Goal: Use online tool/utility: Utilize a website feature to perform a specific function

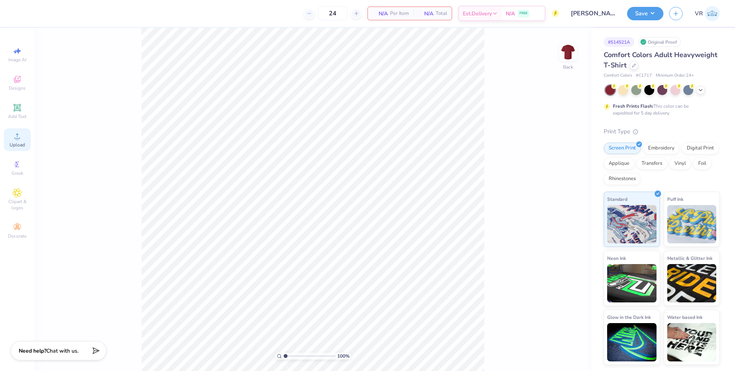
click at [20, 142] on span "Upload" at bounding box center [17, 145] width 15 height 6
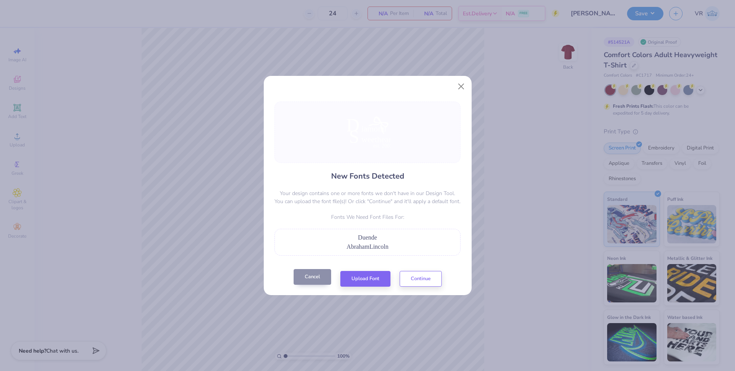
click at [309, 283] on button "Cancel" at bounding box center [313, 277] width 38 height 16
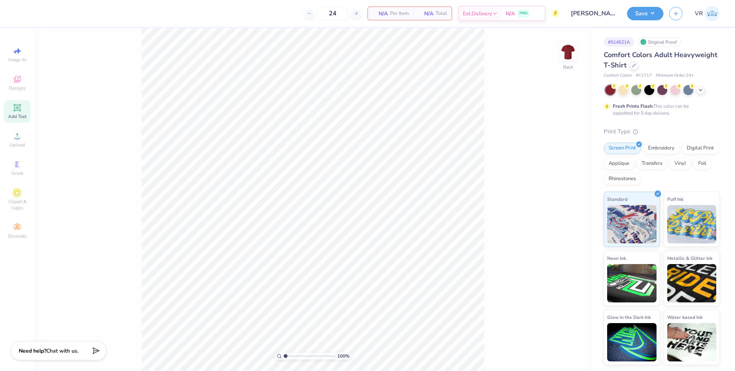
click at [18, 106] on icon at bounding box center [17, 108] width 6 height 6
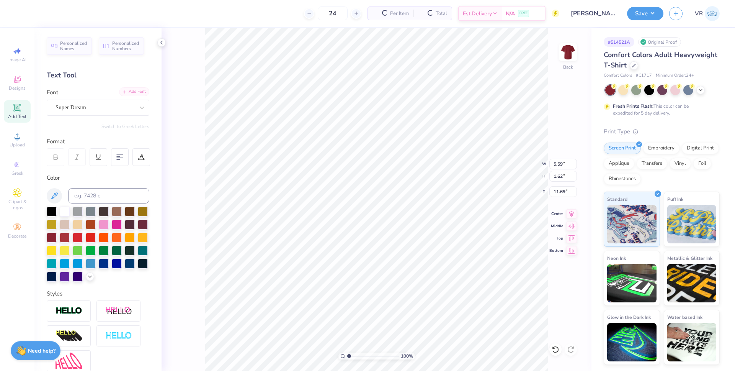
click at [136, 91] on div "Add Font" at bounding box center [134, 91] width 30 height 9
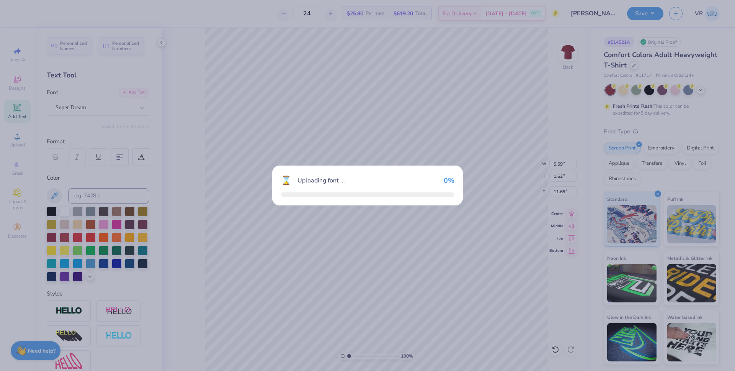
type input "6.16"
type input "2.06"
type input "11.47"
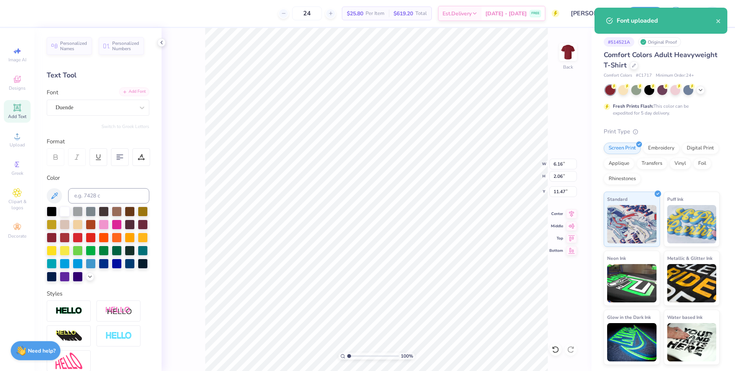
click at [130, 91] on div "Add Font" at bounding box center [134, 91] width 30 height 9
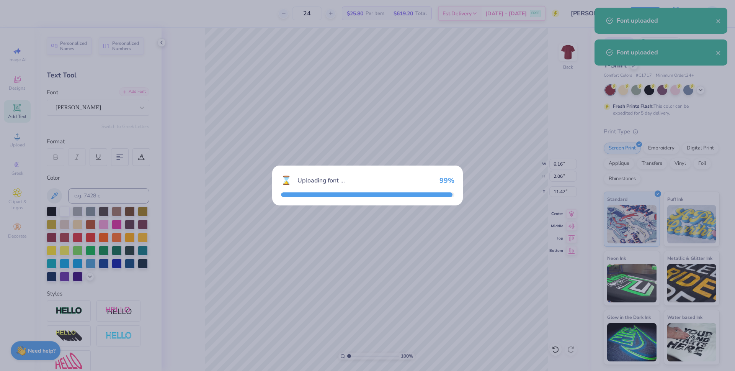
type input "3.11"
type input "1.65"
type input "11.67"
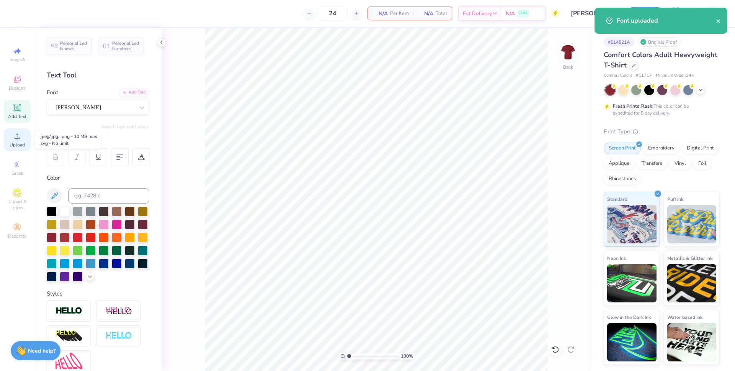
click at [22, 142] on span "Upload" at bounding box center [17, 145] width 15 height 6
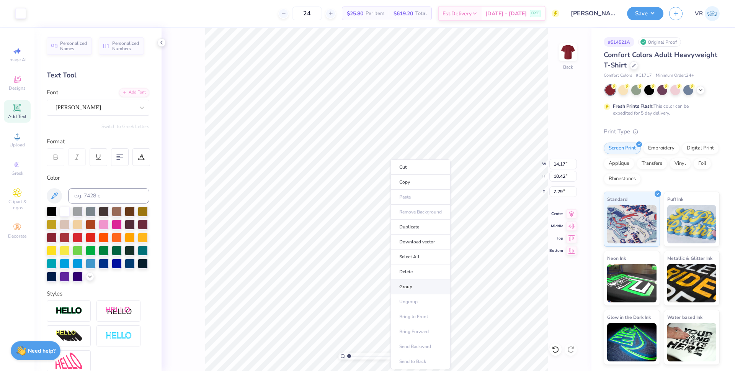
click at [419, 283] on li "Group" at bounding box center [420, 286] width 60 height 15
click at [557, 163] on input "14.17" at bounding box center [563, 163] width 28 height 11
type input "8.24"
type input "6.06"
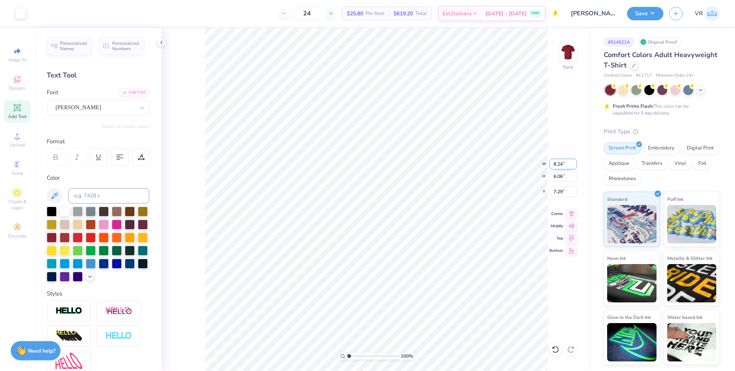
type input "2.78"
click at [556, 191] on input "2.83" at bounding box center [563, 191] width 28 height 11
type input "3.00"
click at [556, 164] on input "8.24" at bounding box center [563, 163] width 28 height 11
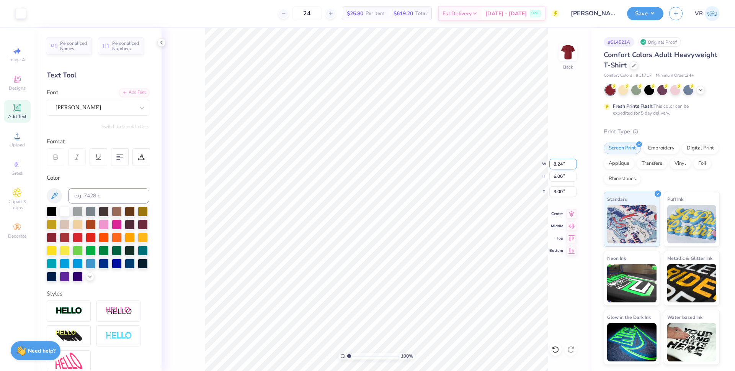
click at [557, 164] on input "8.24" at bounding box center [563, 163] width 28 height 11
type input "8.00"
type input "5.88"
click at [557, 192] on input "3.09" at bounding box center [563, 191] width 28 height 11
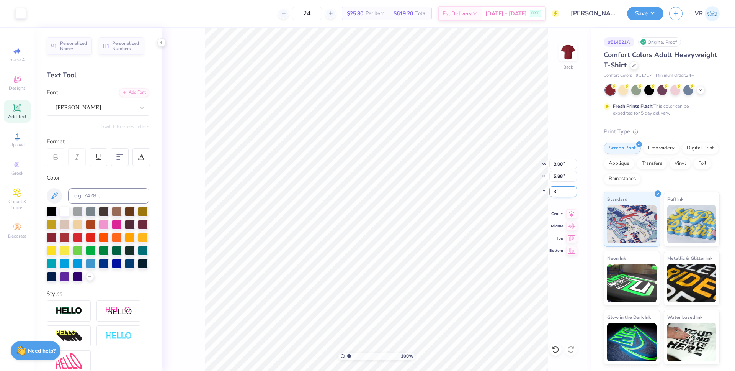
type input "3.00"
click at [570, 215] on icon at bounding box center [571, 212] width 11 height 9
click at [569, 53] on img at bounding box center [568, 52] width 31 height 31
click at [18, 133] on icon at bounding box center [17, 135] width 9 height 9
type input "14.04"
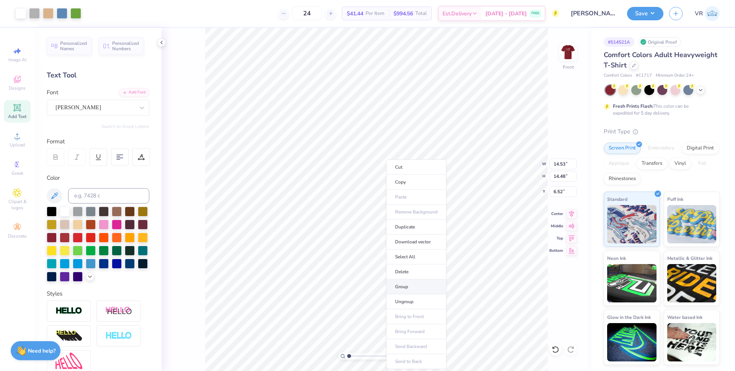
click at [410, 288] on li "Group" at bounding box center [416, 286] width 60 height 15
type input "10.23"
type input "10.19"
click at [558, 192] on input "4.81" at bounding box center [563, 191] width 28 height 11
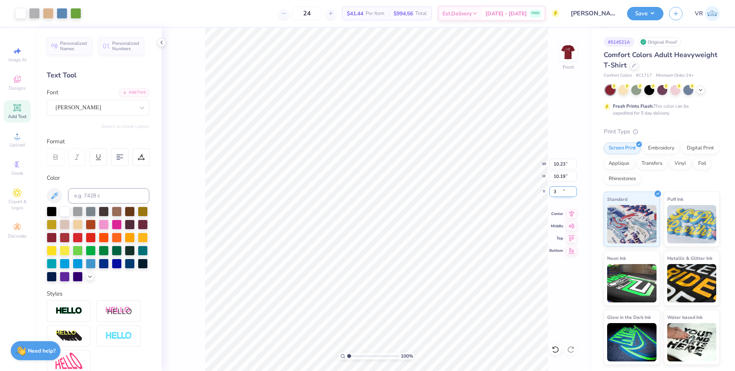
type input "3.00"
click at [571, 211] on icon at bounding box center [571, 212] width 11 height 9
click at [405, 300] on li "Ungroup" at bounding box center [410, 301] width 60 height 15
type input "2.51"
click at [18, 142] on span "Upload" at bounding box center [17, 145] width 15 height 6
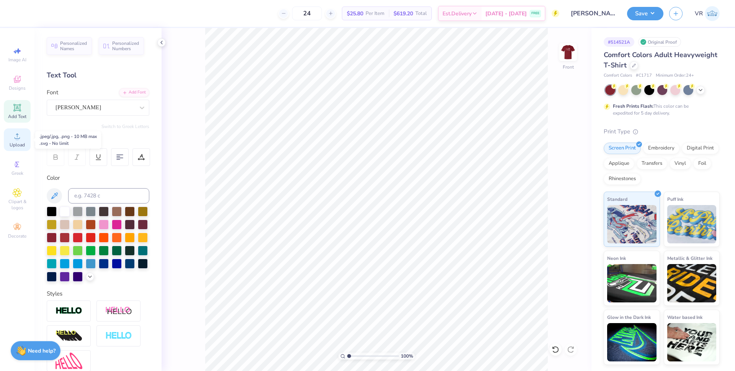
click at [20, 139] on icon at bounding box center [17, 135] width 9 height 9
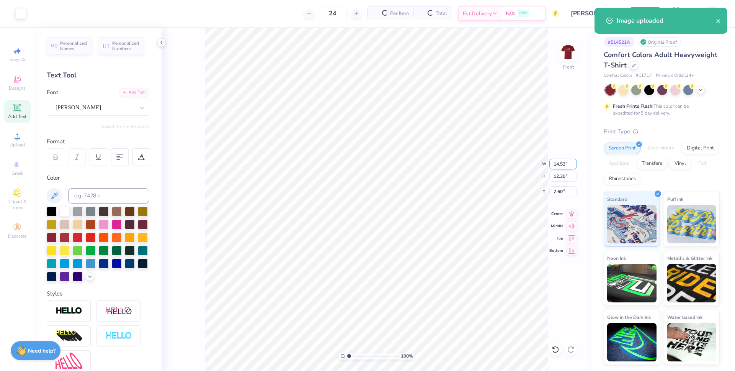
click at [559, 165] on input "14.53" at bounding box center [563, 163] width 28 height 11
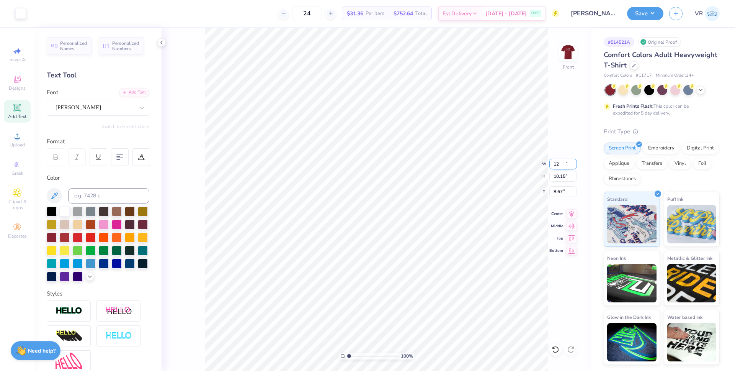
type input "12.00"
type input "10.15"
type input "8.67"
click at [556, 188] on input "8.67" at bounding box center [563, 191] width 28 height 11
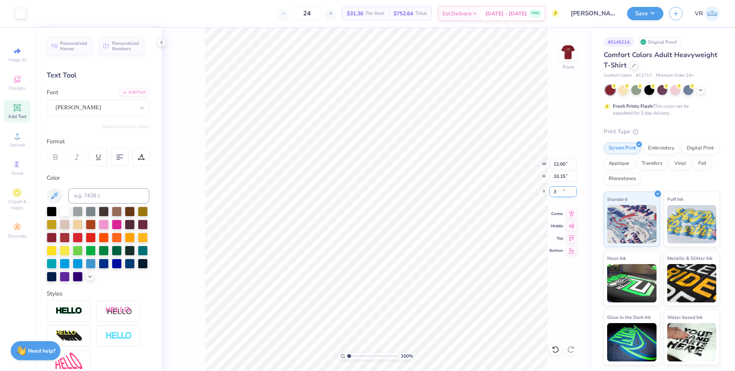
type input "3.00"
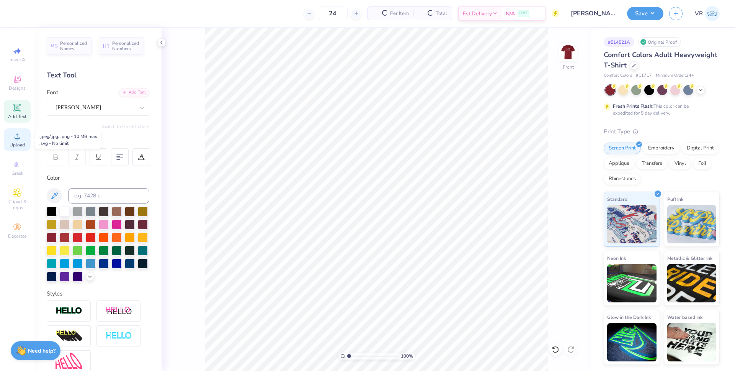
click at [22, 134] on div "Upload" at bounding box center [17, 139] width 27 height 23
click at [22, 147] on span "Upload" at bounding box center [17, 145] width 15 height 6
click at [12, 143] on span "Upload" at bounding box center [17, 145] width 15 height 6
click at [19, 135] on icon at bounding box center [17, 135] width 9 height 9
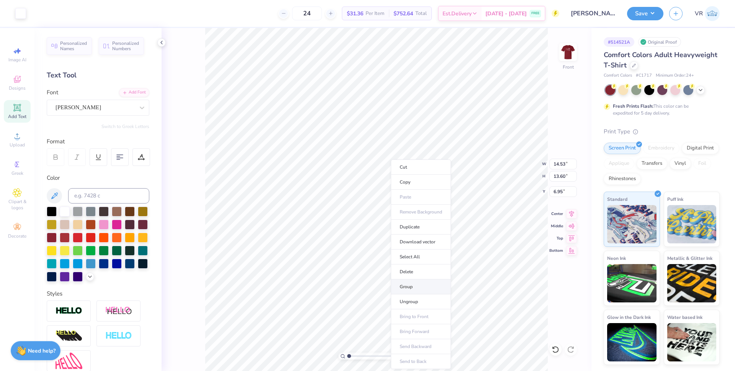
click at [407, 283] on li "Group" at bounding box center [421, 286] width 60 height 15
click at [557, 163] on input "14.53" at bounding box center [563, 163] width 28 height 11
type input "12.00"
type input "11.23"
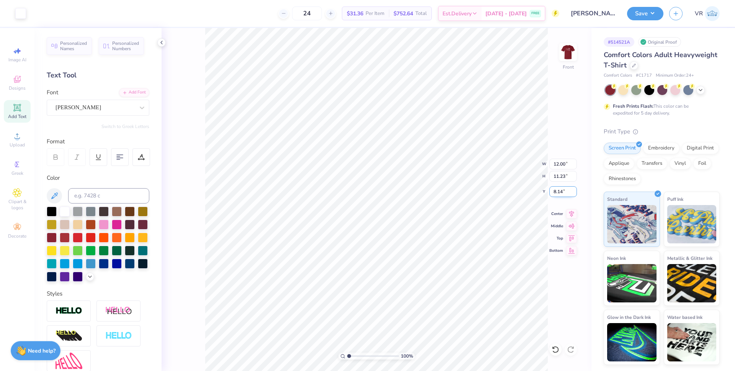
click at [560, 194] on input "8.14" at bounding box center [563, 191] width 28 height 11
type input "3.00"
click at [559, 166] on input "12.00" at bounding box center [563, 163] width 28 height 11
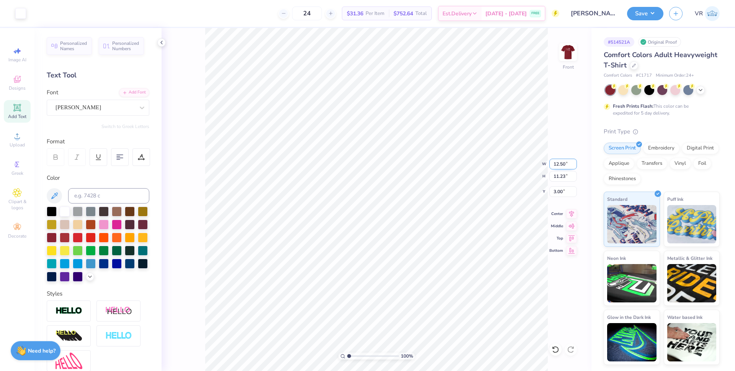
type input "12.50"
type input "11.70"
type input "2.77"
type input "10.34"
type input "9.68"
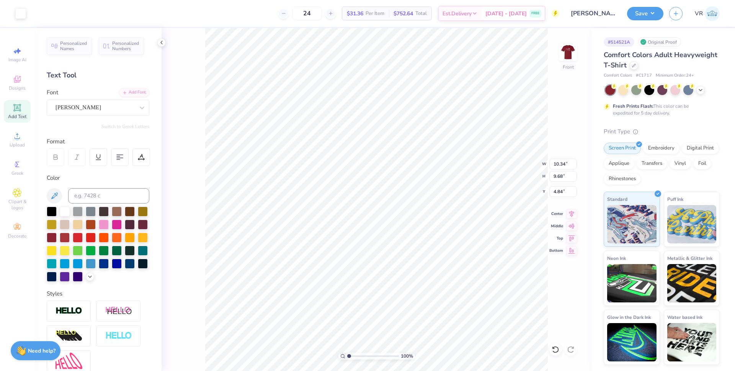
type input "4.84"
click at [558, 164] on input "10.34" at bounding box center [563, 163] width 28 height 11
type input "12.50"
type input "11.70"
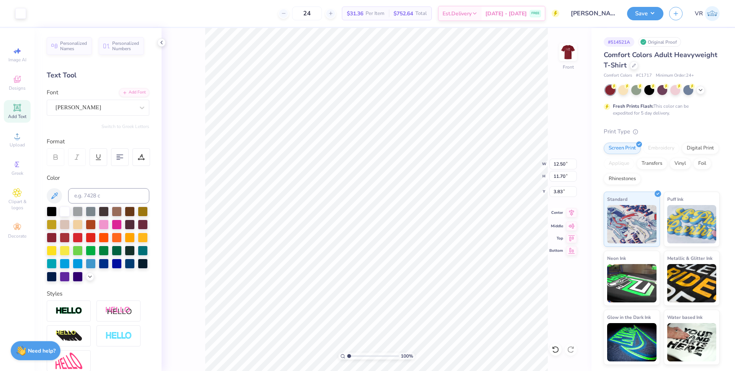
click at [570, 214] on icon at bounding box center [571, 212] width 5 height 7
click at [559, 190] on input "3.83" at bounding box center [563, 191] width 28 height 11
type input "3.00"
click at [19, 144] on span "Upload" at bounding box center [17, 145] width 15 height 6
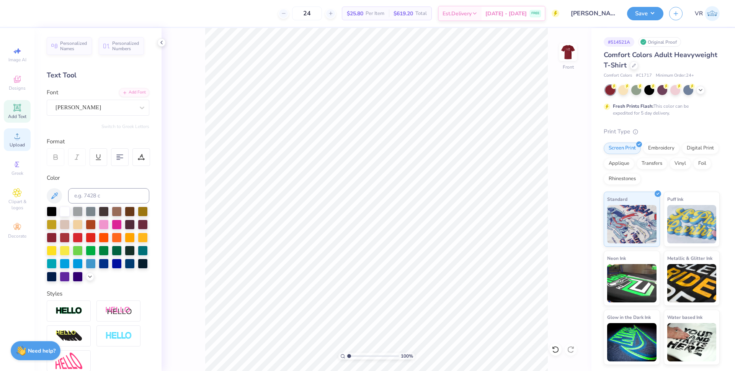
click at [23, 140] on div "Upload" at bounding box center [17, 139] width 27 height 23
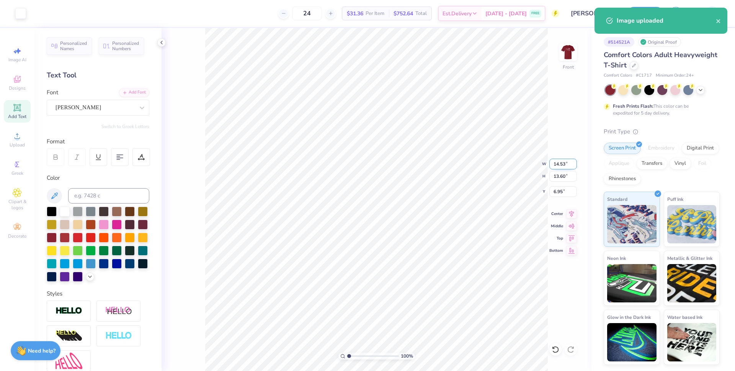
click at [553, 166] on input "14.53" at bounding box center [563, 163] width 28 height 11
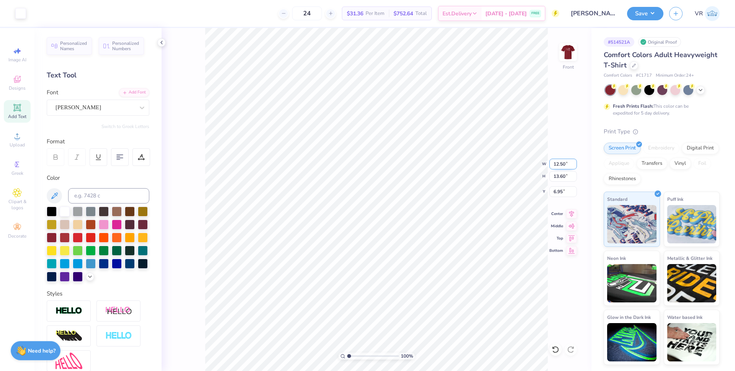
type input "12.50"
type input "11.70"
click at [560, 193] on input "7.90" at bounding box center [563, 191] width 28 height 11
type input "3.00"
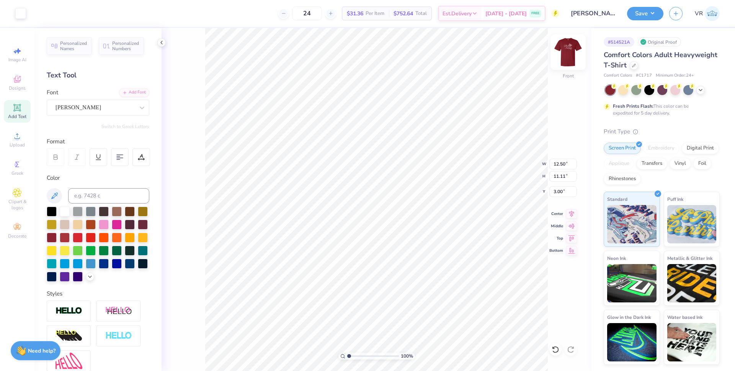
click at [569, 52] on img at bounding box center [568, 52] width 31 height 31
click at [567, 51] on img at bounding box center [568, 52] width 31 height 31
click at [573, 57] on img at bounding box center [568, 52] width 31 height 31
click at [571, 52] on img at bounding box center [568, 52] width 31 height 31
